Goal: Task Accomplishment & Management: Manage account settings

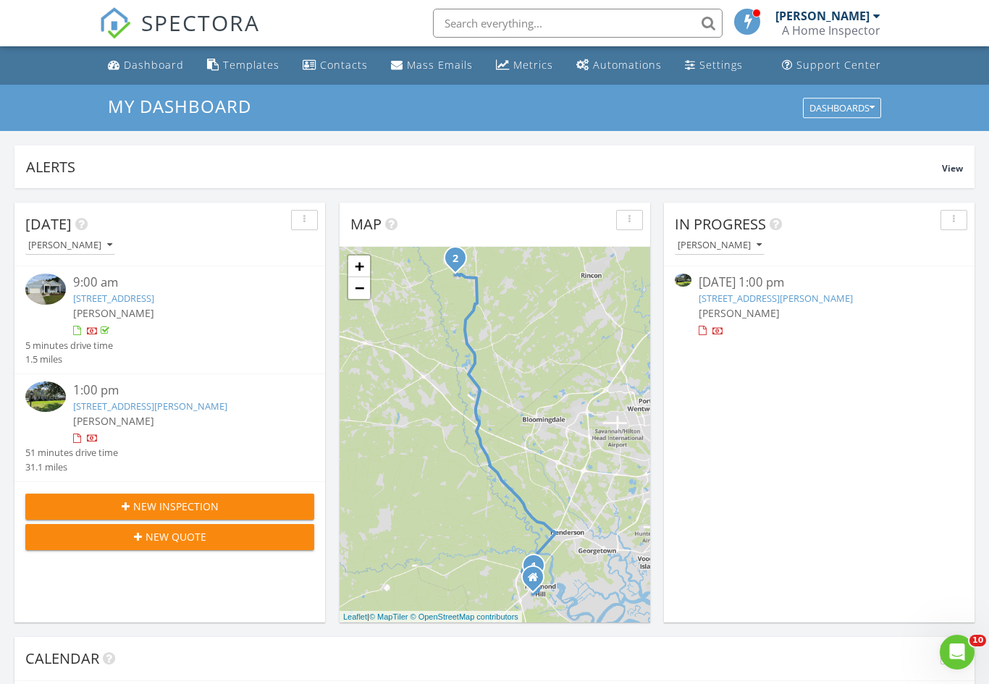
click at [814, 308] on div "[PERSON_NAME]" at bounding box center [819, 312] width 241 height 15
click at [782, 300] on link "509 Braves Field Dr, Guyton, GA 31312" at bounding box center [776, 298] width 154 height 13
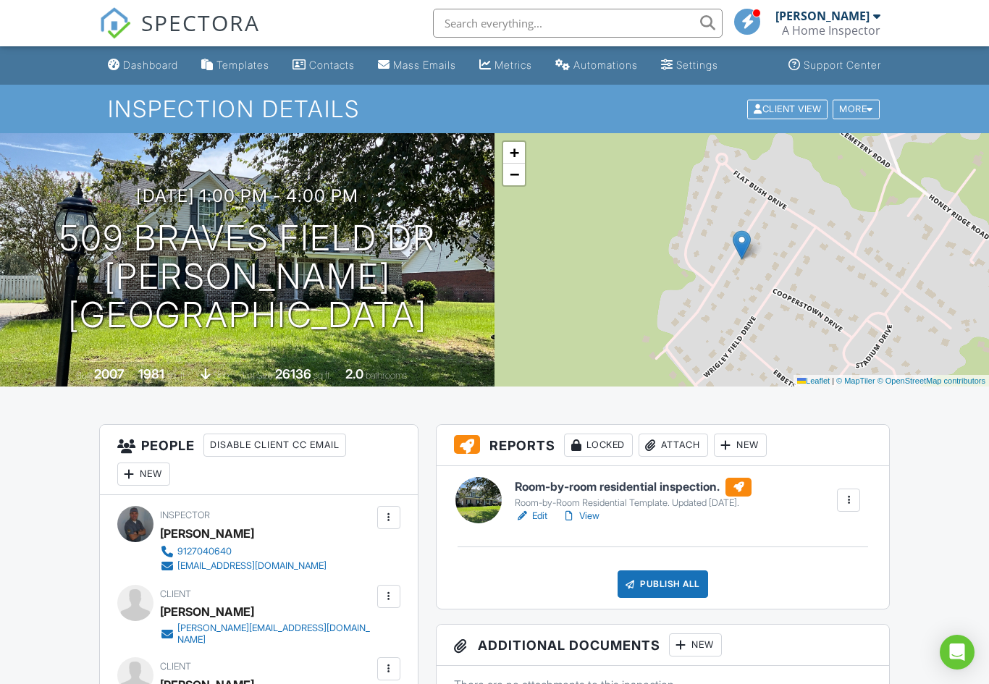
click at [667, 582] on div "Publish All" at bounding box center [662, 584] width 90 height 28
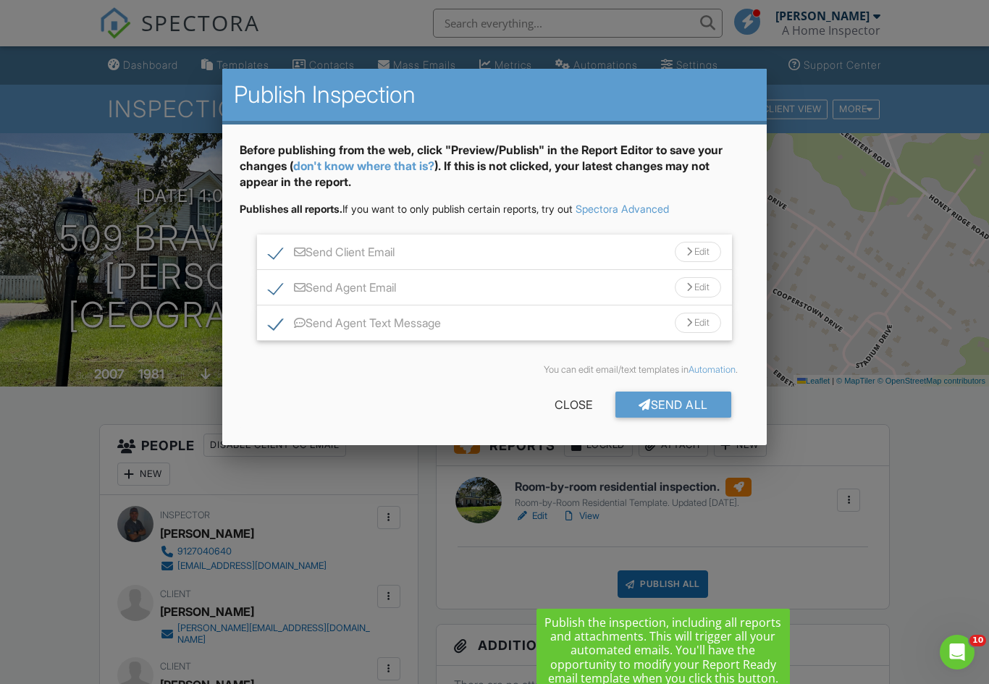
click at [694, 406] on div "Send All" at bounding box center [673, 405] width 116 height 26
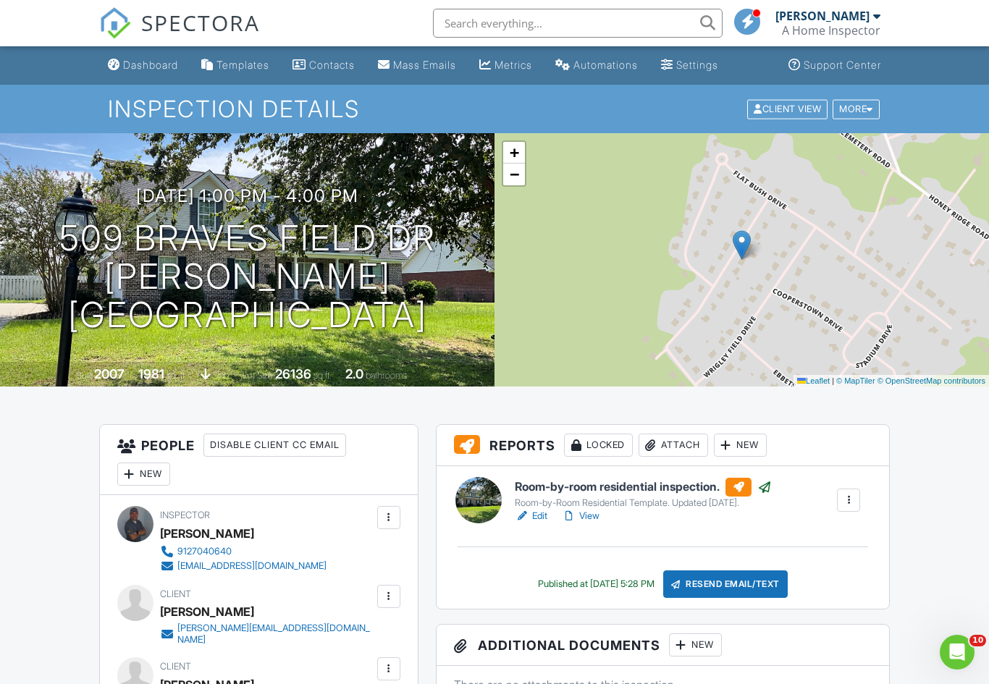
click at [108, 77] on link "Dashboard" at bounding box center [143, 65] width 82 height 27
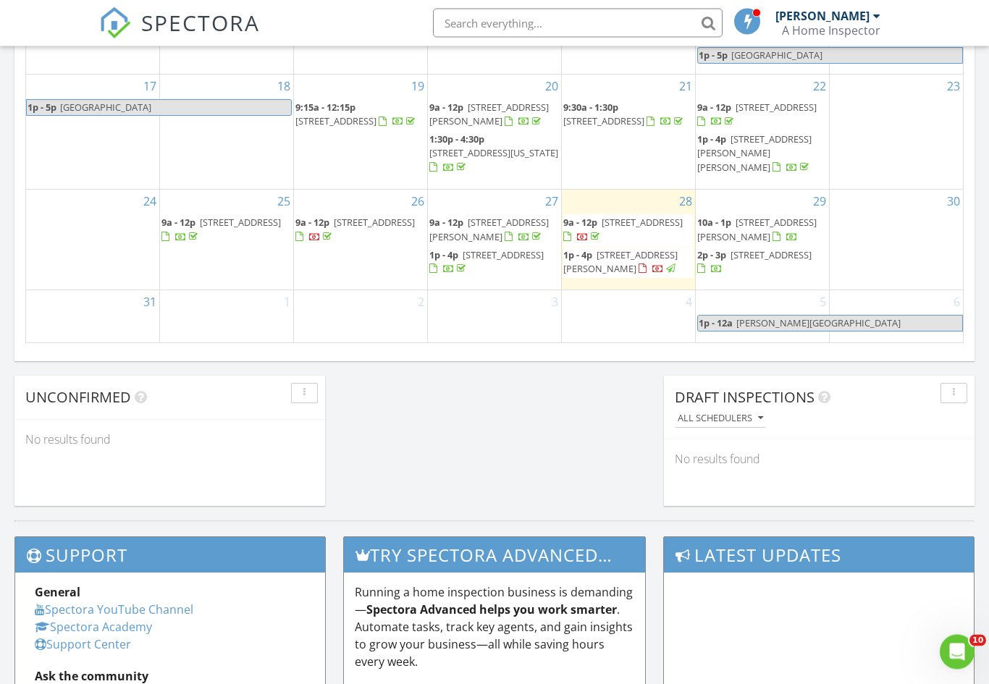
scroll to position [7, 7]
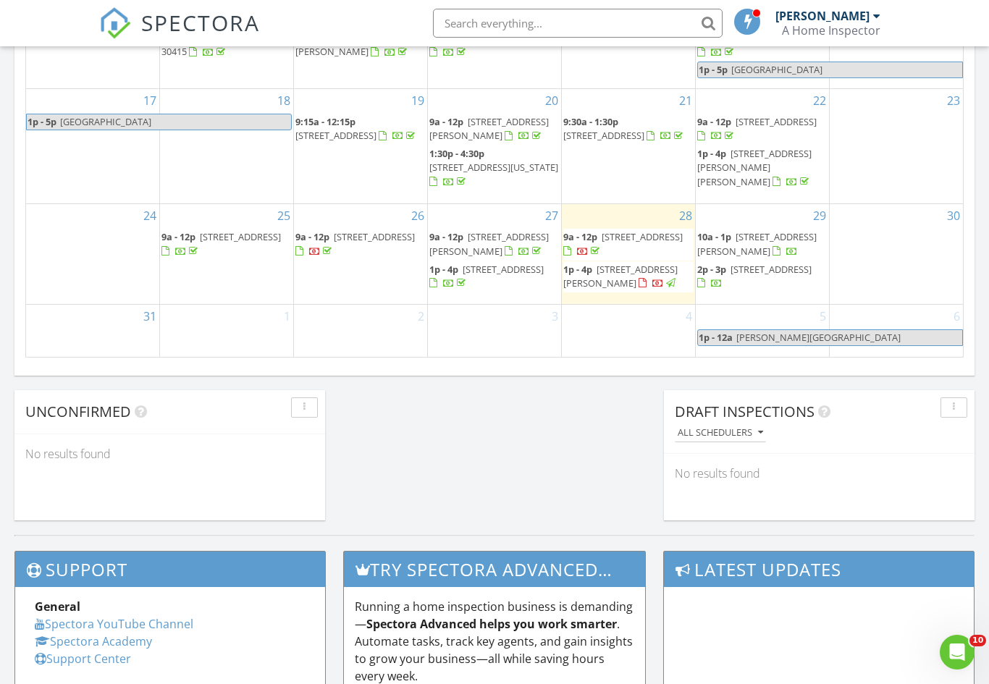
scroll to position [908, 0]
